Goal: Find contact information: Find contact information

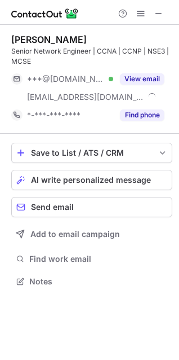
scroll to position [274, 179]
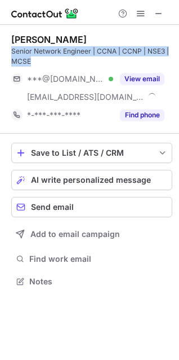
drag, startPoint x: 11, startPoint y: 46, endPoint x: 39, endPoint y: 59, distance: 31.6
click at [39, 59] on div "Raasi Ashraf Senior Network Engineer | CCNA | CCNP | NSE3 | MCSE ***@gmail.com …" at bounding box center [89, 162] width 179 height 274
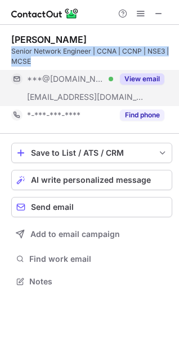
click at [155, 77] on button "View email" at bounding box center [142, 78] width 45 height 11
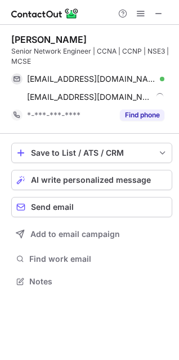
click at [5, 32] on div "Raasi Ashraf Senior Network Engineer | CCNA | CCNP | NSE3 | MCSE raasiashraf@gm…" at bounding box center [89, 162] width 179 height 274
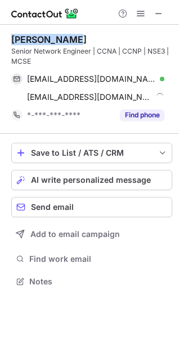
drag, startPoint x: 5, startPoint y: 35, endPoint x: 73, endPoint y: 33, distance: 67.7
click at [73, 33] on div "Raasi Ashraf Senior Network Engineer | CCNA | CCNP | NSE3 | MCSE raasiashraf@gm…" at bounding box center [89, 162] width 179 height 274
copy div "Raasi Ashraf"
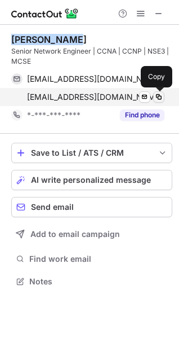
click at [163, 98] on span at bounding box center [159, 97] width 9 height 9
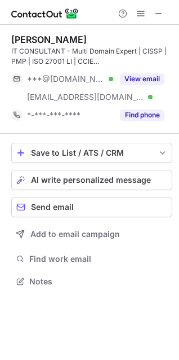
scroll to position [274, 179]
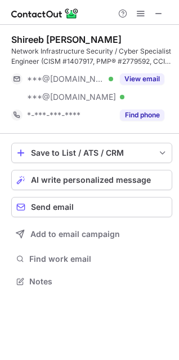
scroll to position [274, 179]
